Goal: Navigation & Orientation: Go to known website

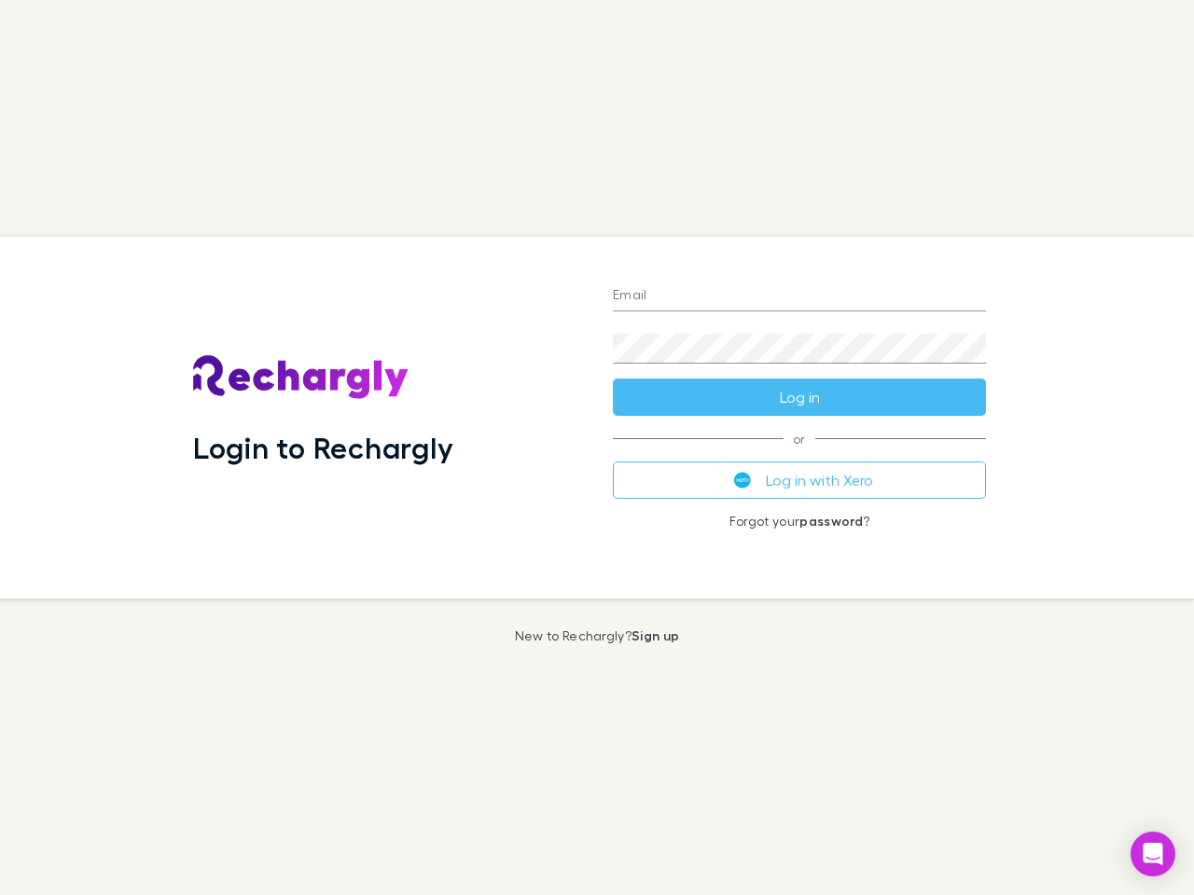
click at [597, 448] on div "Login to Rechargly" at bounding box center [388, 418] width 420 height 362
click at [799, 297] on input "Email" at bounding box center [799, 297] width 373 height 30
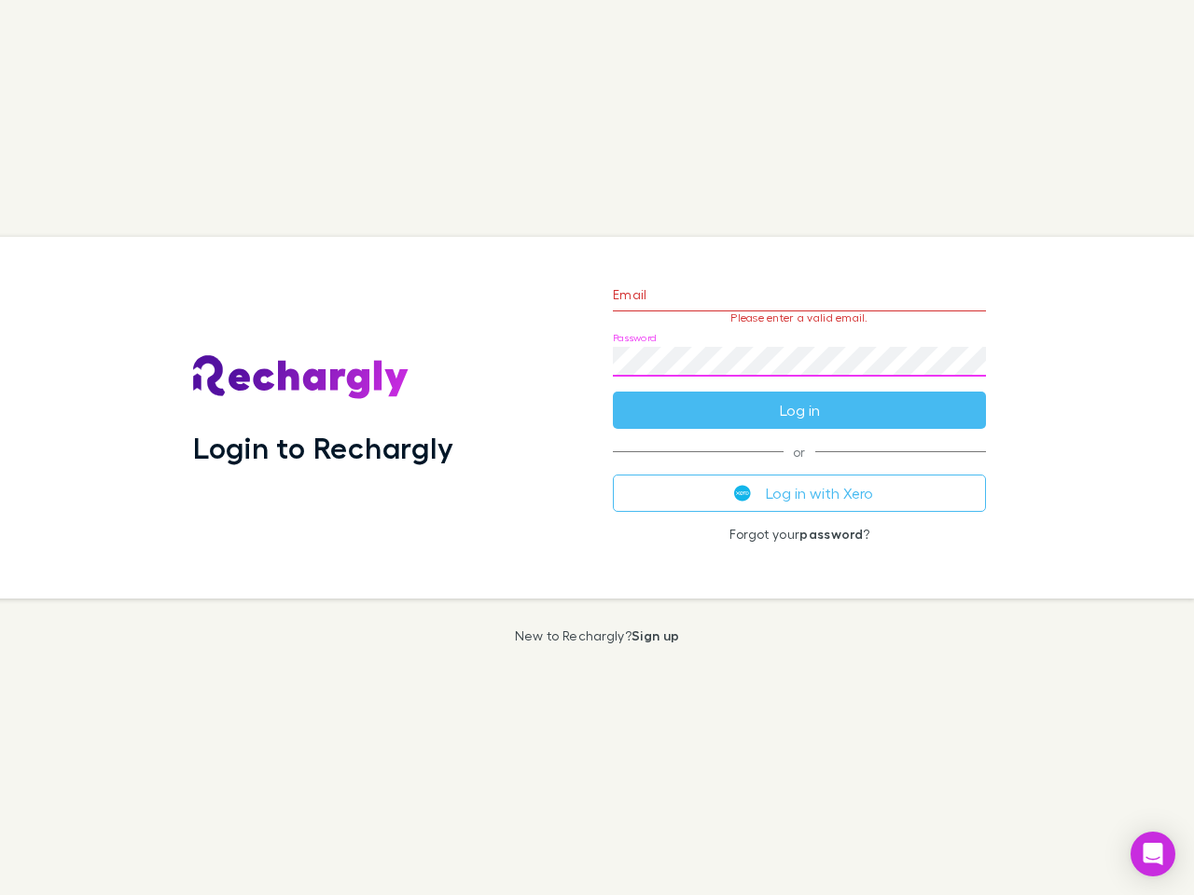
click at [799, 397] on form "Email Please enter a valid email. Password Log in" at bounding box center [799, 348] width 373 height 162
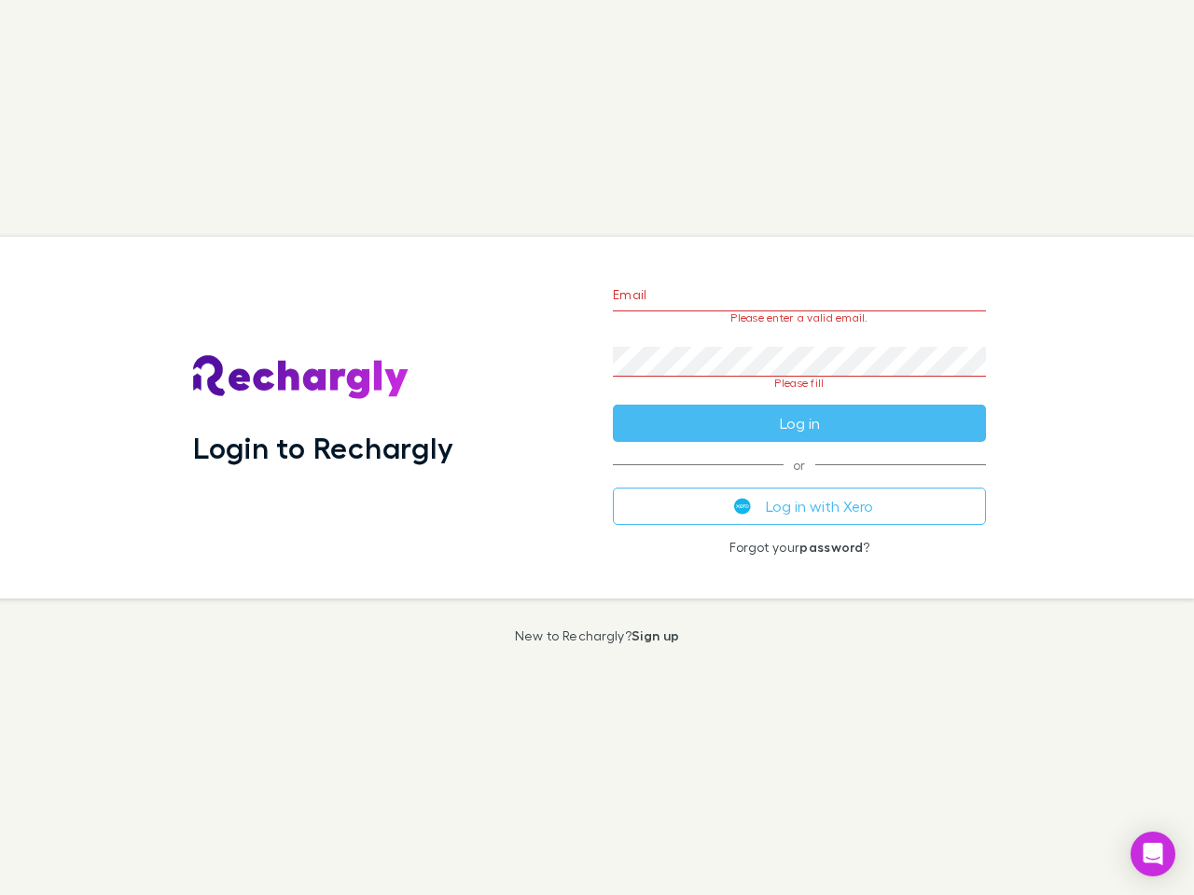
click at [799, 480] on div "Email Please enter a valid email. Password Please fill Log in or Log in with Xe…" at bounding box center [799, 418] width 403 height 362
